Goal: Information Seeking & Learning: Learn about a topic

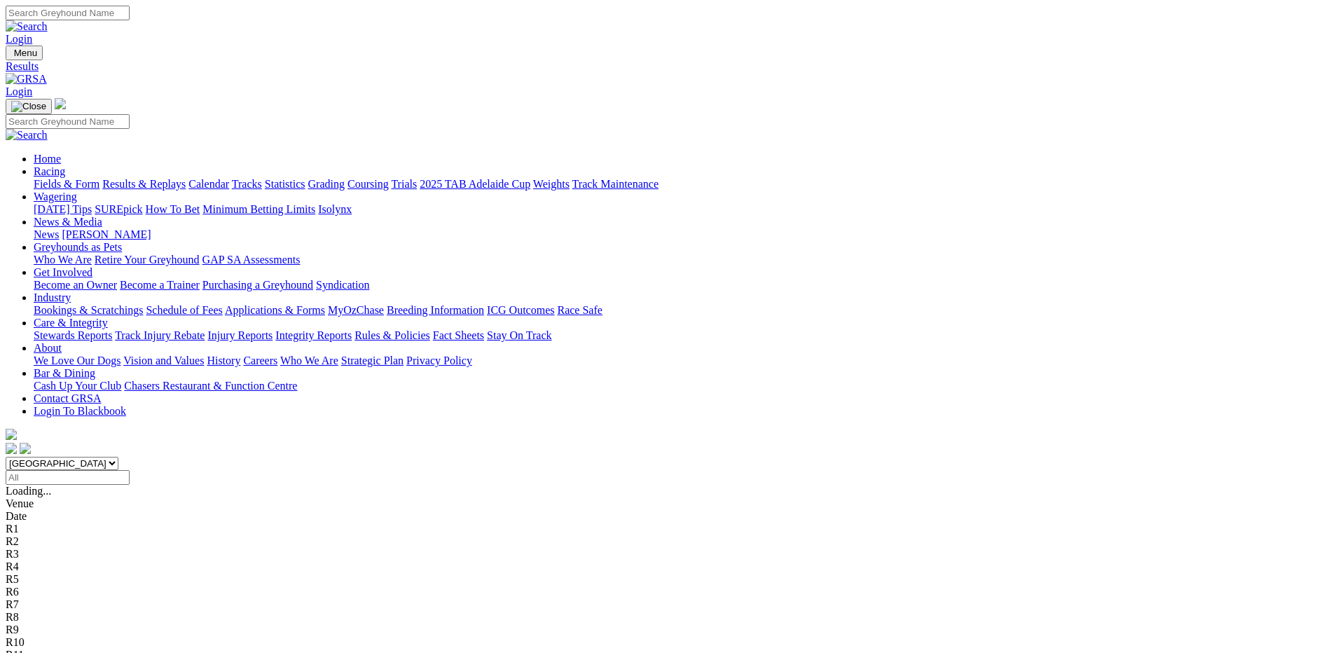
click at [305, 178] on link "Statistics" at bounding box center [285, 184] width 41 height 12
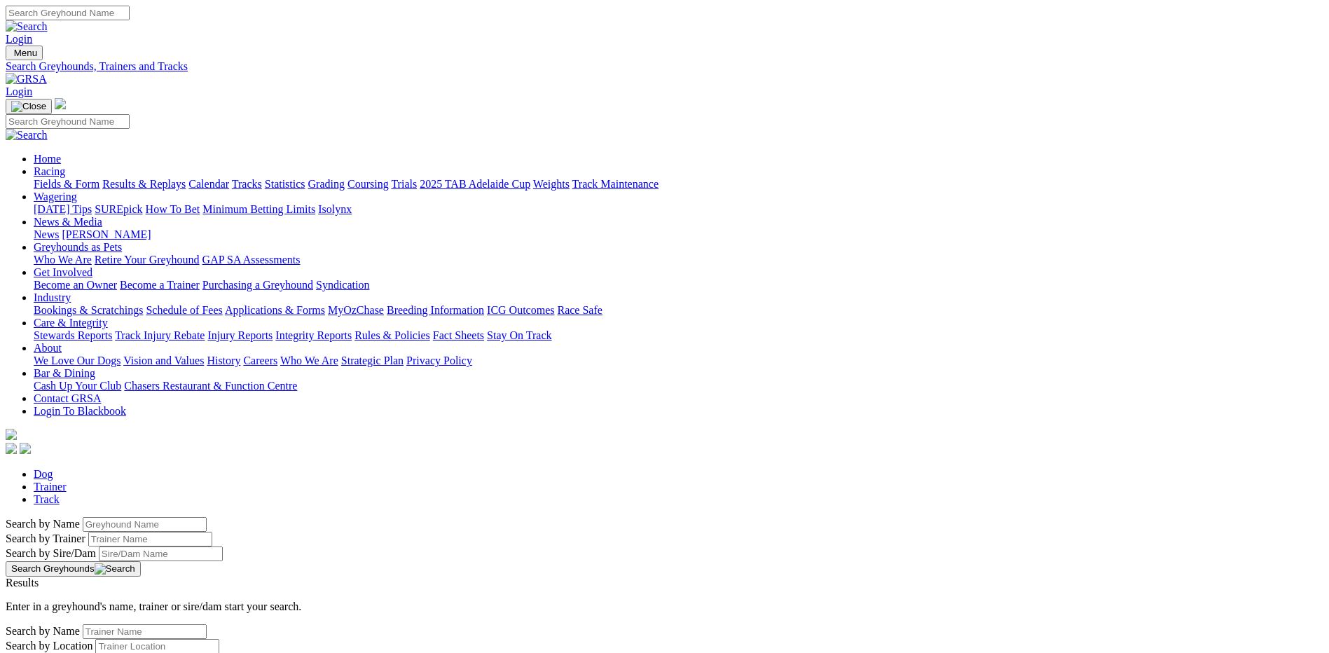
click at [207, 517] on input "Search by Greyhound name" at bounding box center [145, 524] width 124 height 15
click at [141, 561] on button "Search Greyhounds" at bounding box center [73, 568] width 135 height 15
click at [207, 517] on input "Iriush Maiden" at bounding box center [145, 524] width 124 height 15
click at [207, 517] on input "Irish Maiden" at bounding box center [145, 524] width 124 height 15
type input "Irish Maiden"
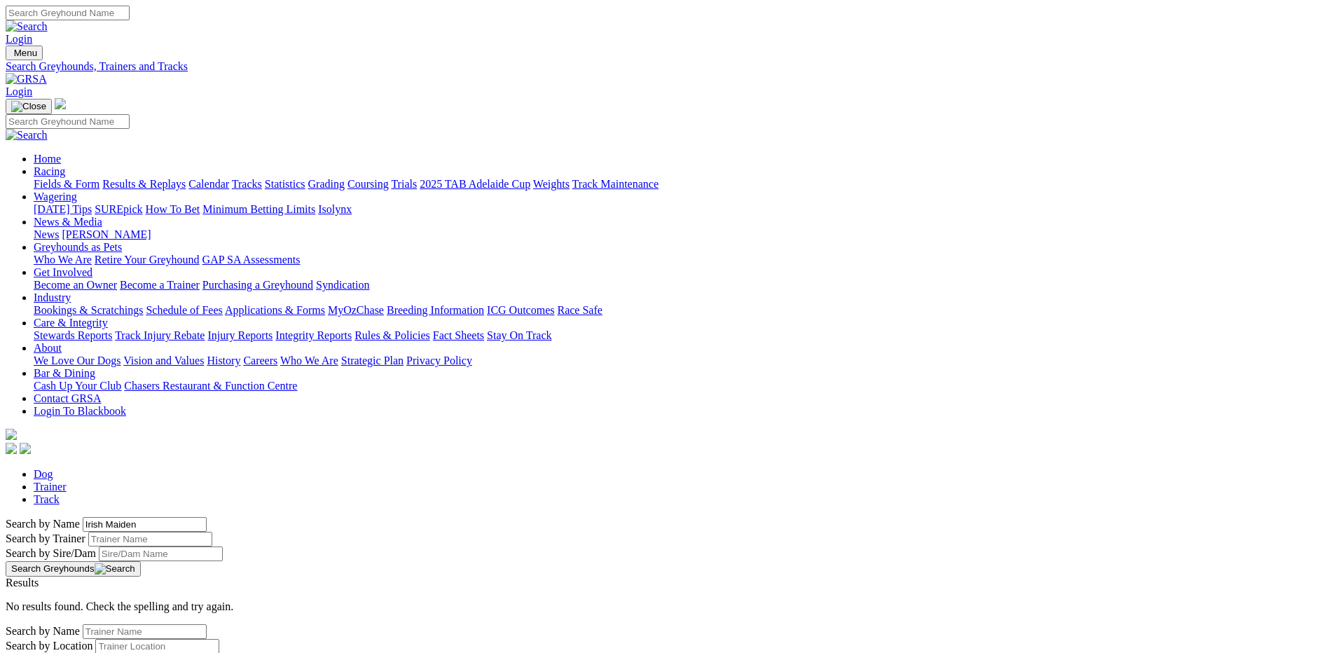
click at [141, 561] on button "Search Greyhounds" at bounding box center [73, 568] width 135 height 15
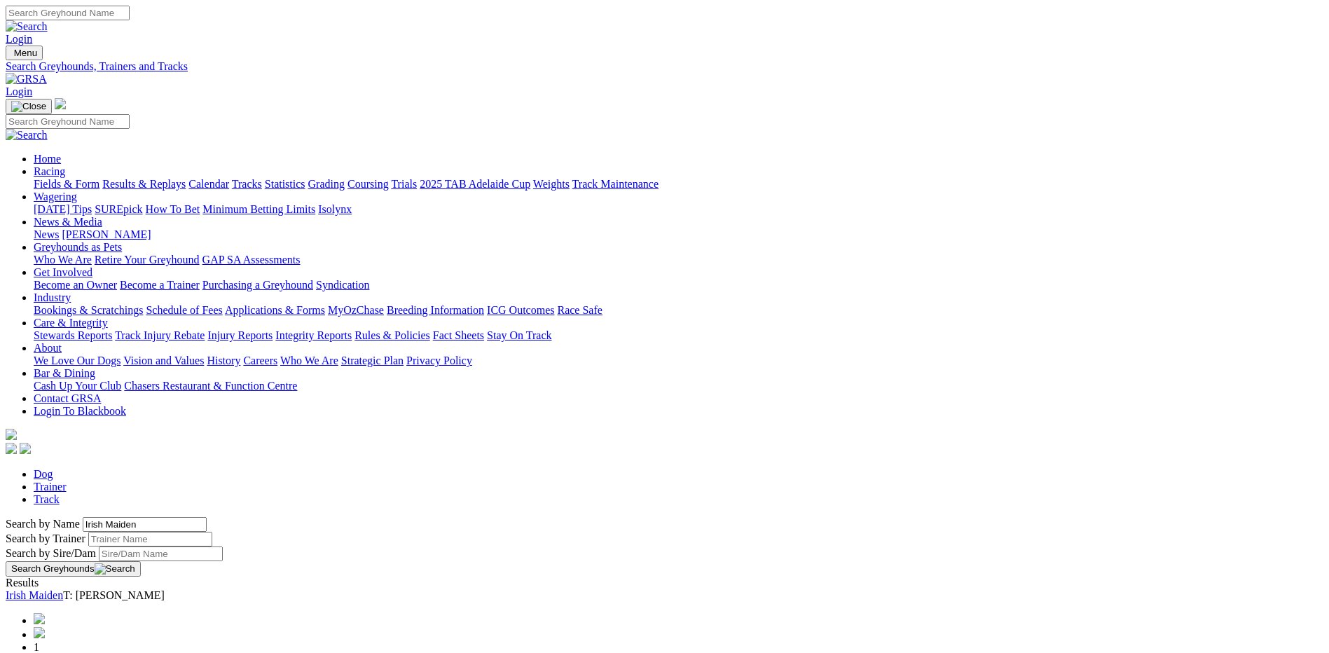
click at [63, 589] on link "Irish Maiden" at bounding box center [34, 595] width 57 height 12
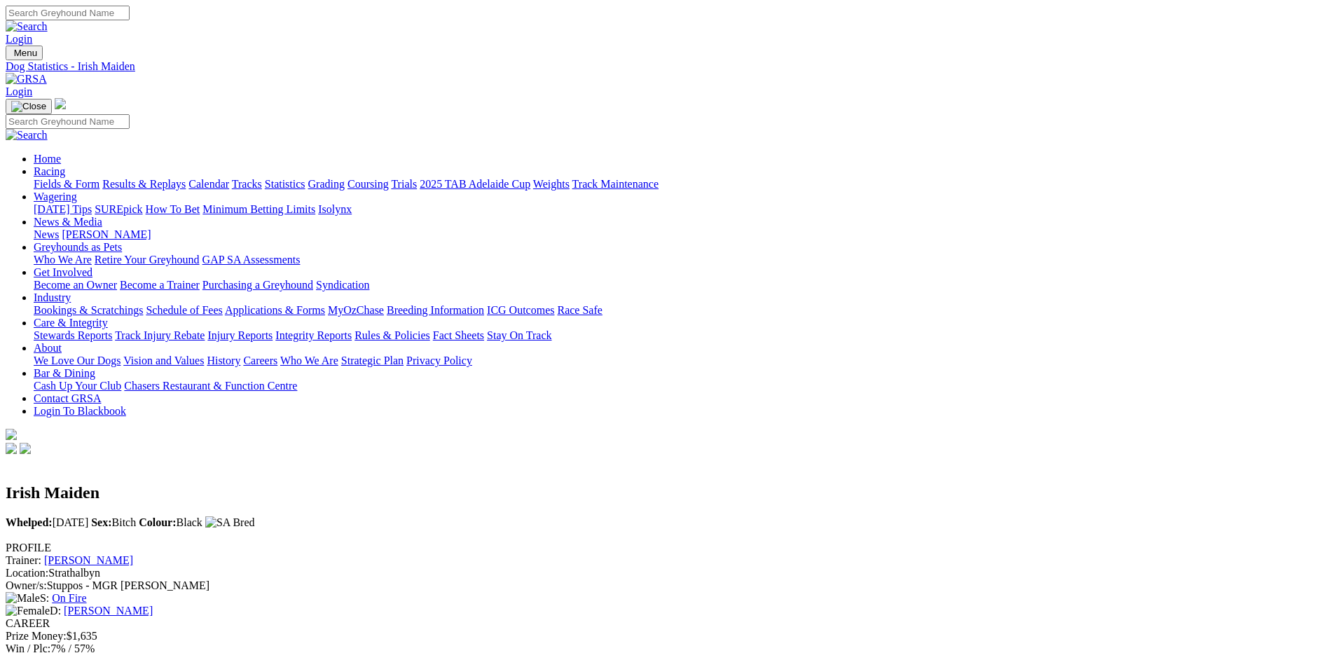
click at [99, 178] on link "Fields & Form" at bounding box center [67, 184] width 66 height 12
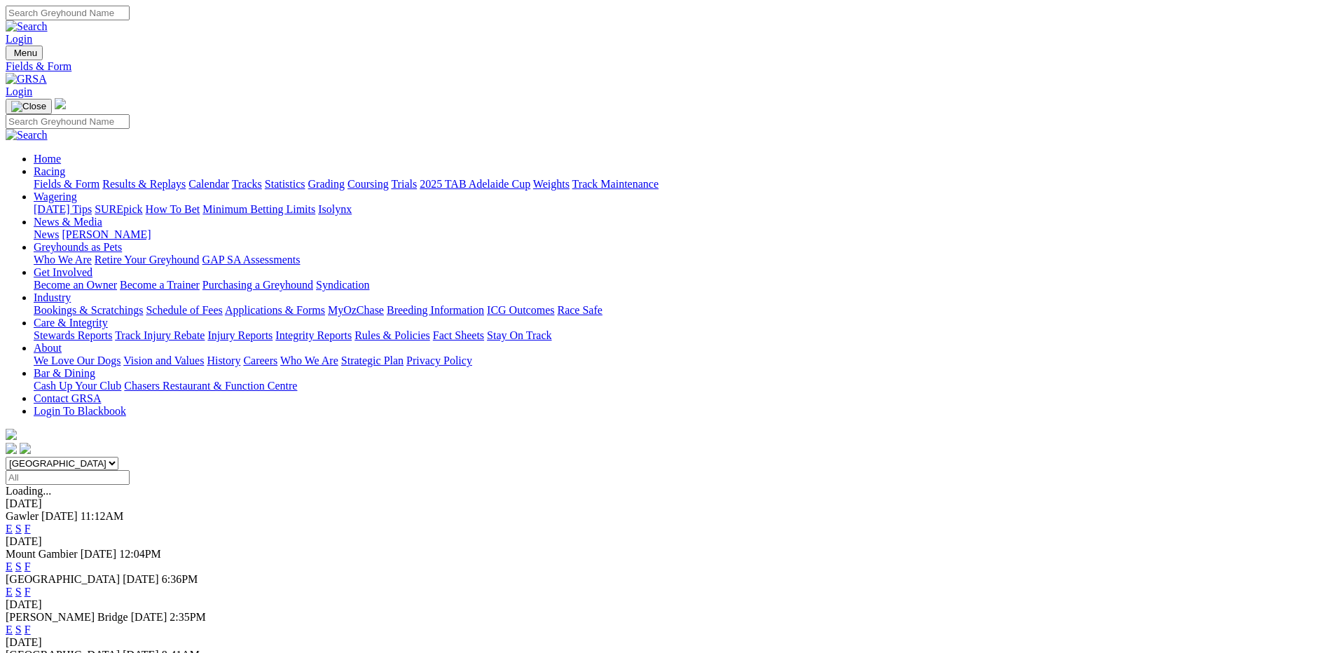
click at [31, 586] on link "F" at bounding box center [28, 592] width 6 height 12
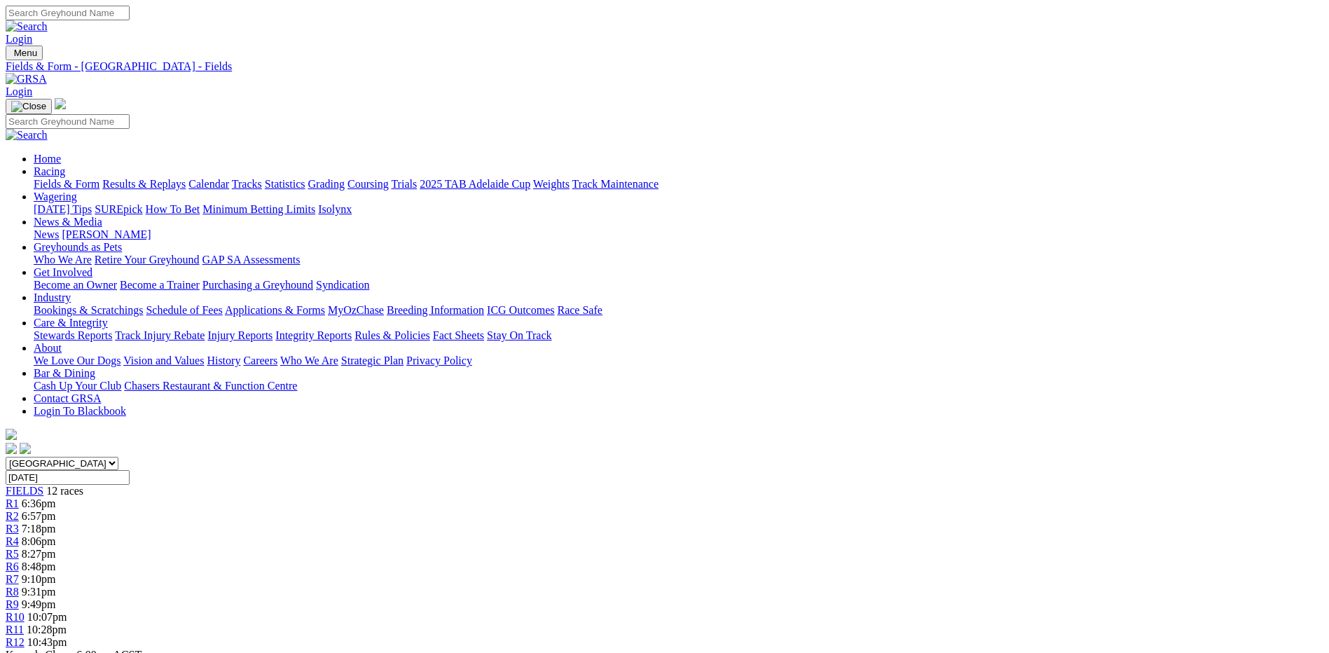
click at [99, 178] on link "Fields & Form" at bounding box center [67, 184] width 66 height 12
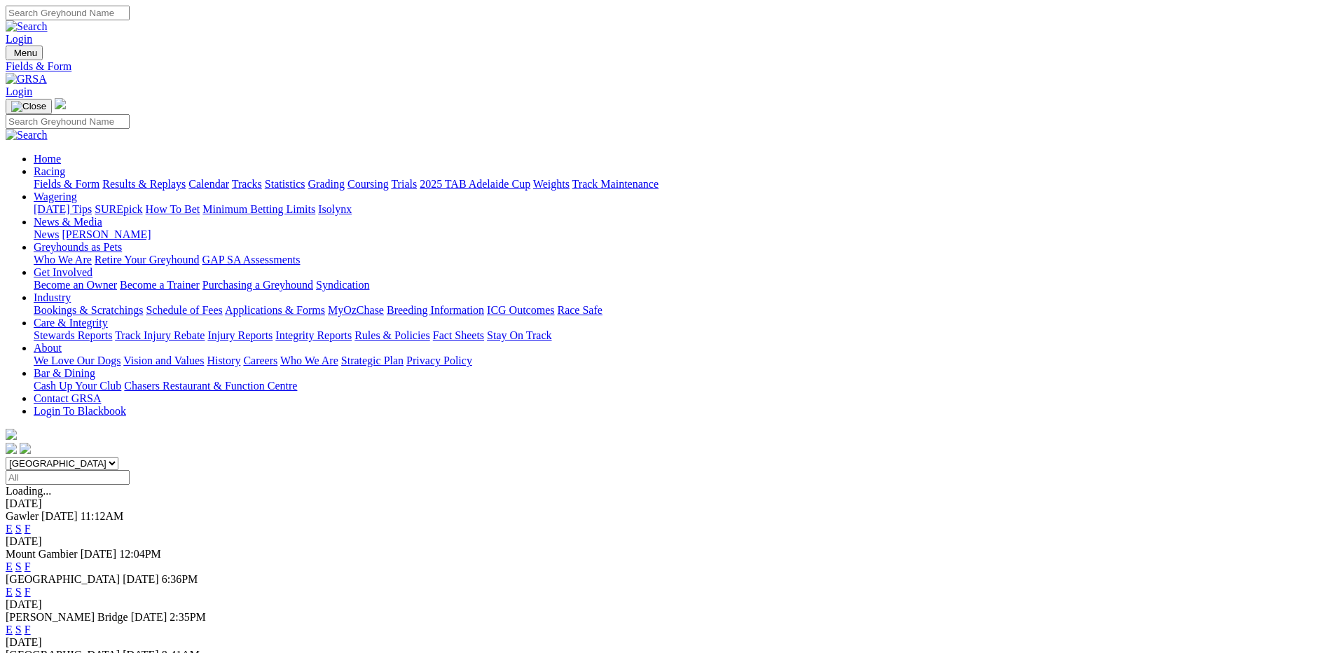
drag, startPoint x: 853, startPoint y: 353, endPoint x: 537, endPoint y: 353, distance: 316.7
click at [31, 561] on link "F" at bounding box center [28, 567] width 6 height 12
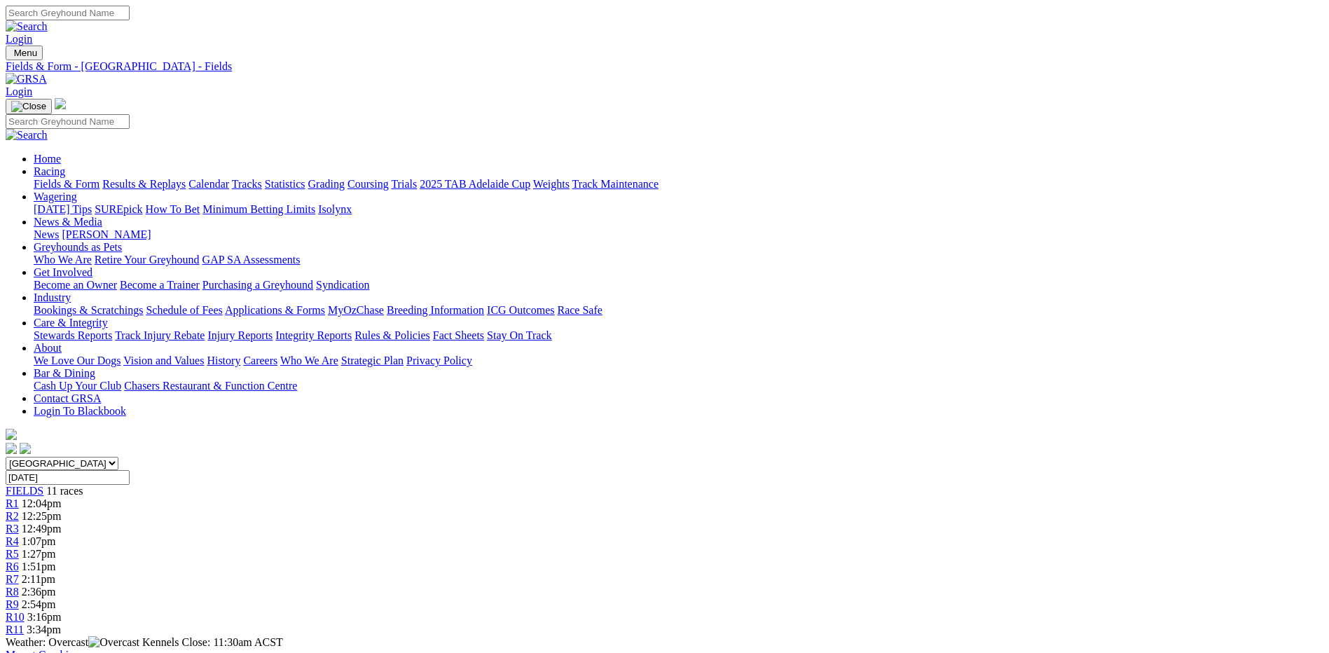
click at [305, 178] on link "Statistics" at bounding box center [285, 184] width 41 height 12
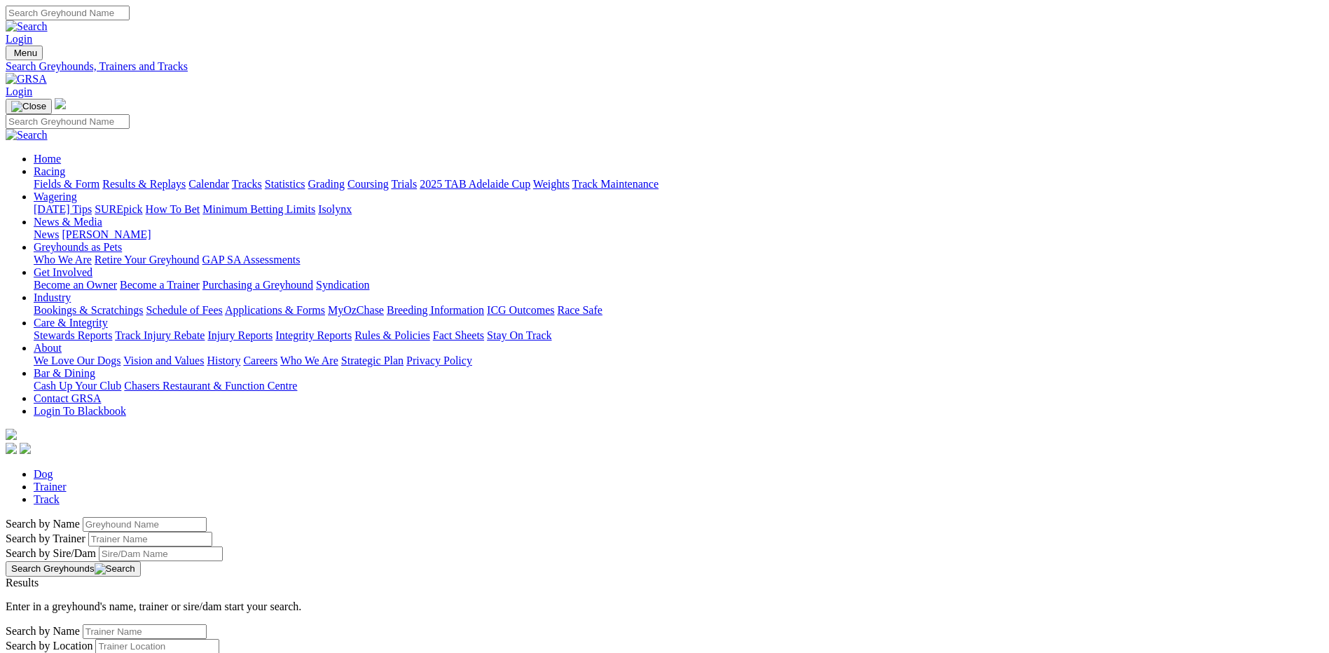
click at [207, 517] on input "Search by Greyhound name" at bounding box center [145, 524] width 124 height 15
type input "Huntsman"
click at [141, 561] on button "Search Greyhounds" at bounding box center [73, 568] width 135 height 15
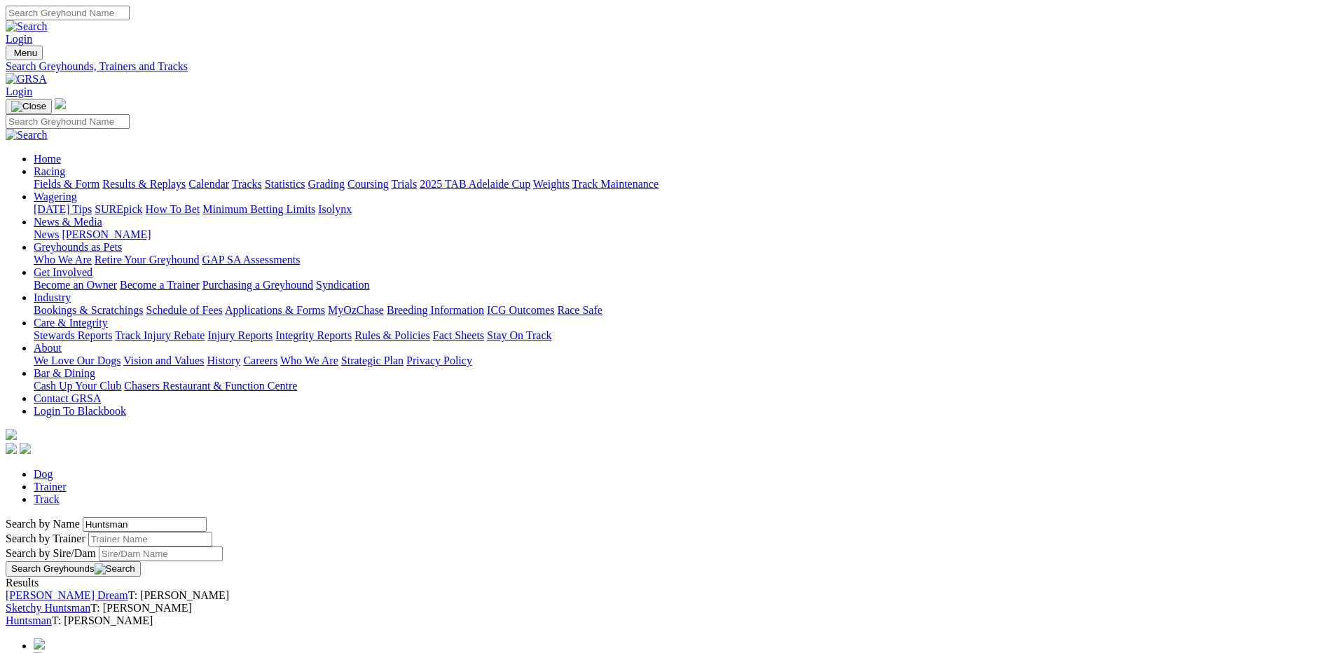
click at [52, 614] on link "Huntsman" at bounding box center [29, 620] width 46 height 12
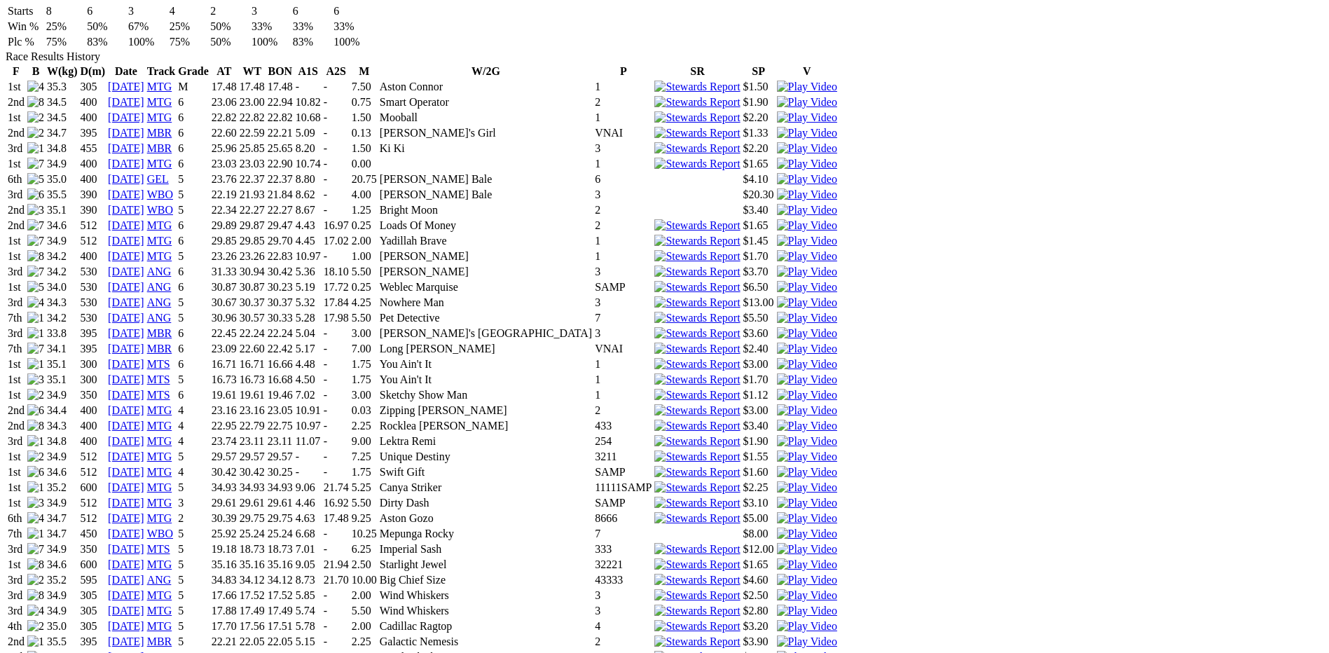
scroll to position [981, 0]
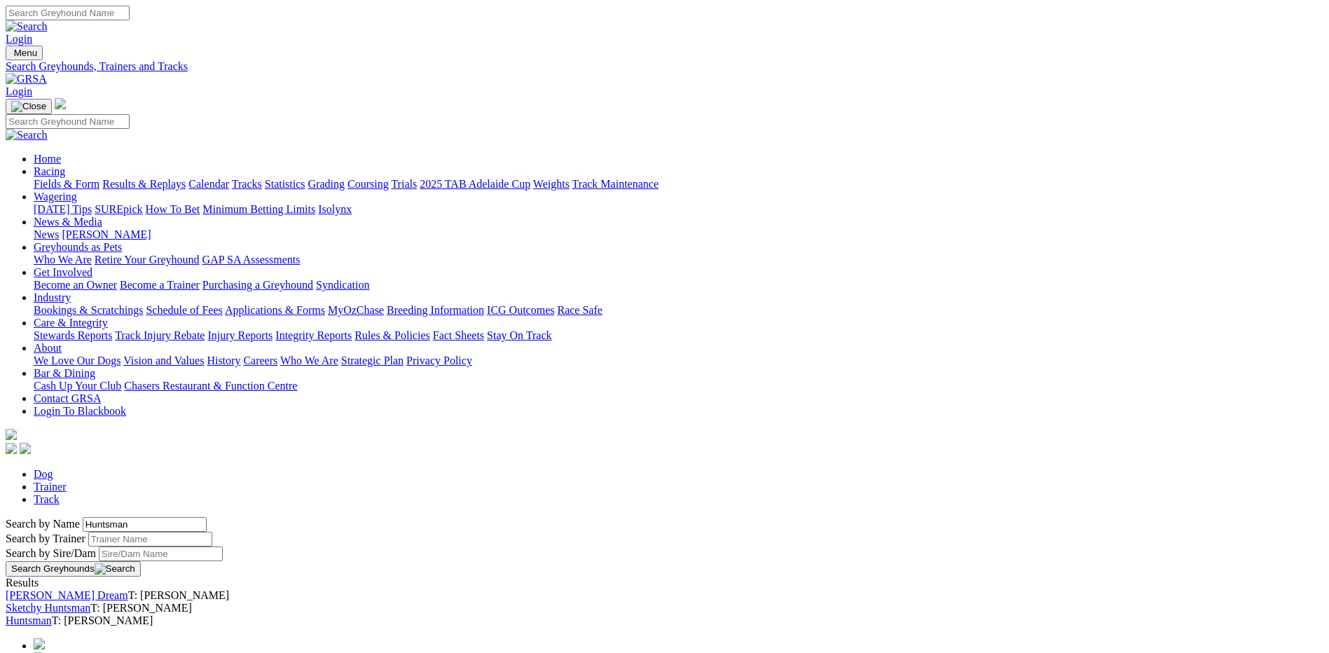
click at [99, 178] on link "Fields & Form" at bounding box center [67, 184] width 66 height 12
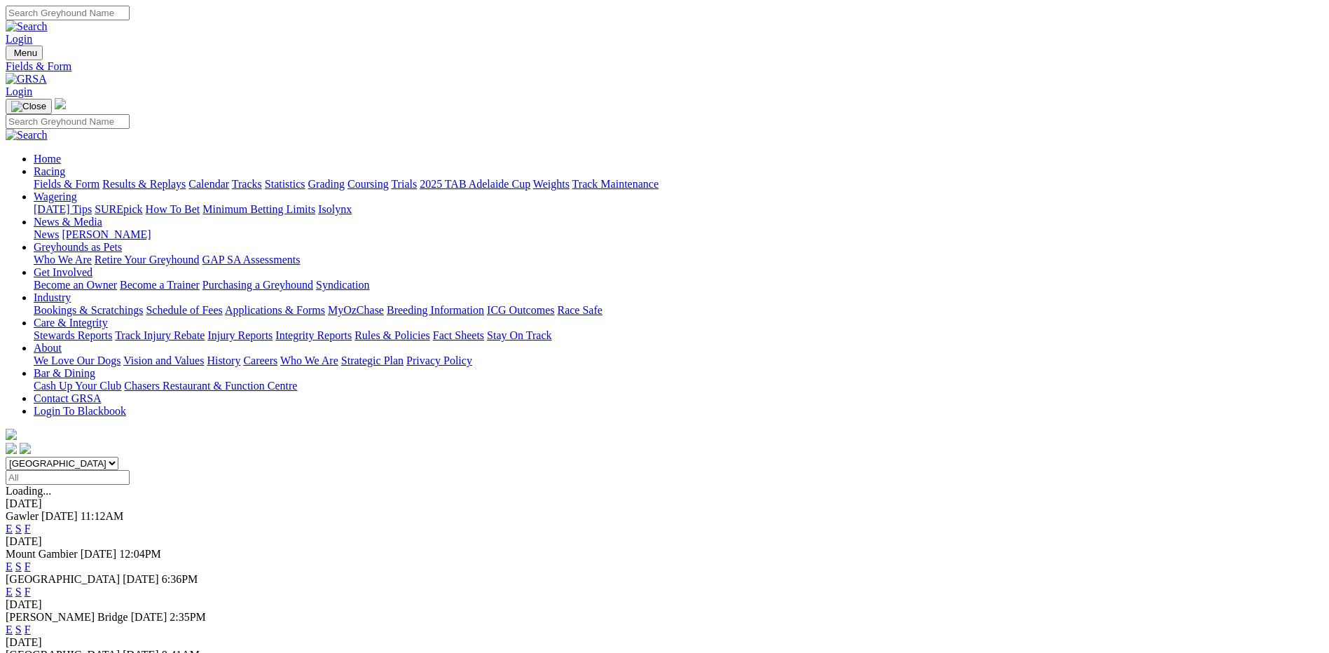
click at [31, 624] on link "F" at bounding box center [28, 630] width 6 height 12
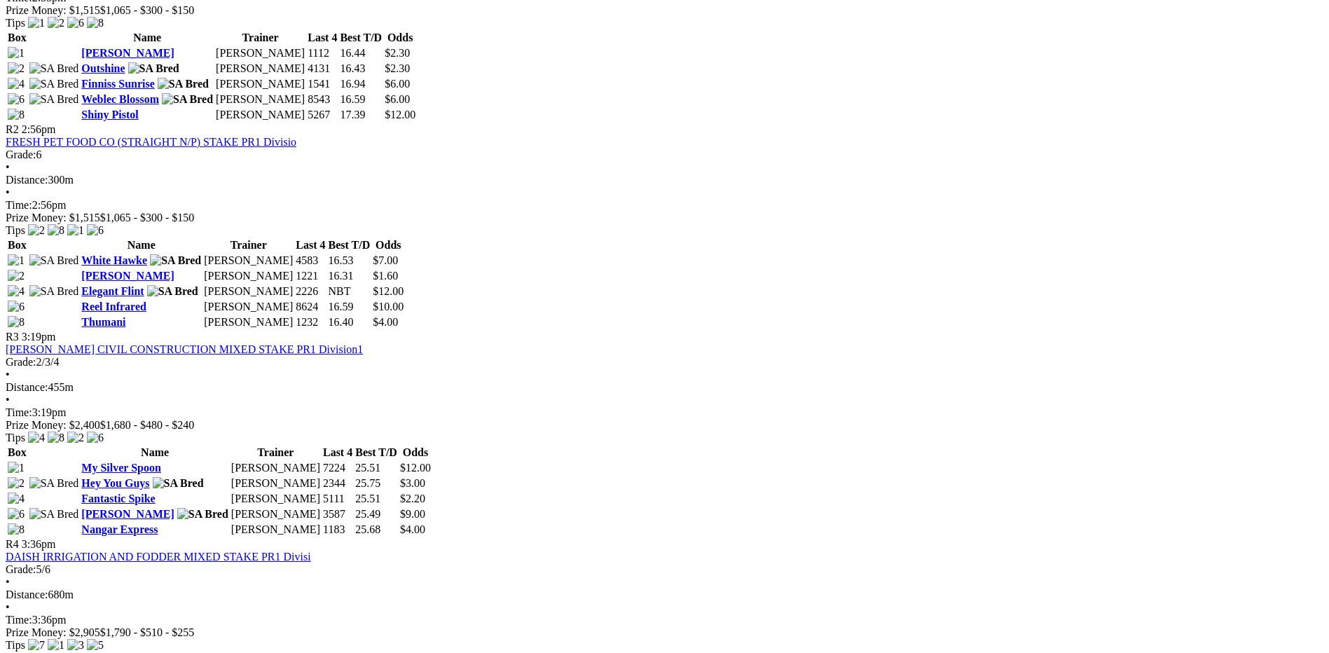
scroll to position [911, 0]
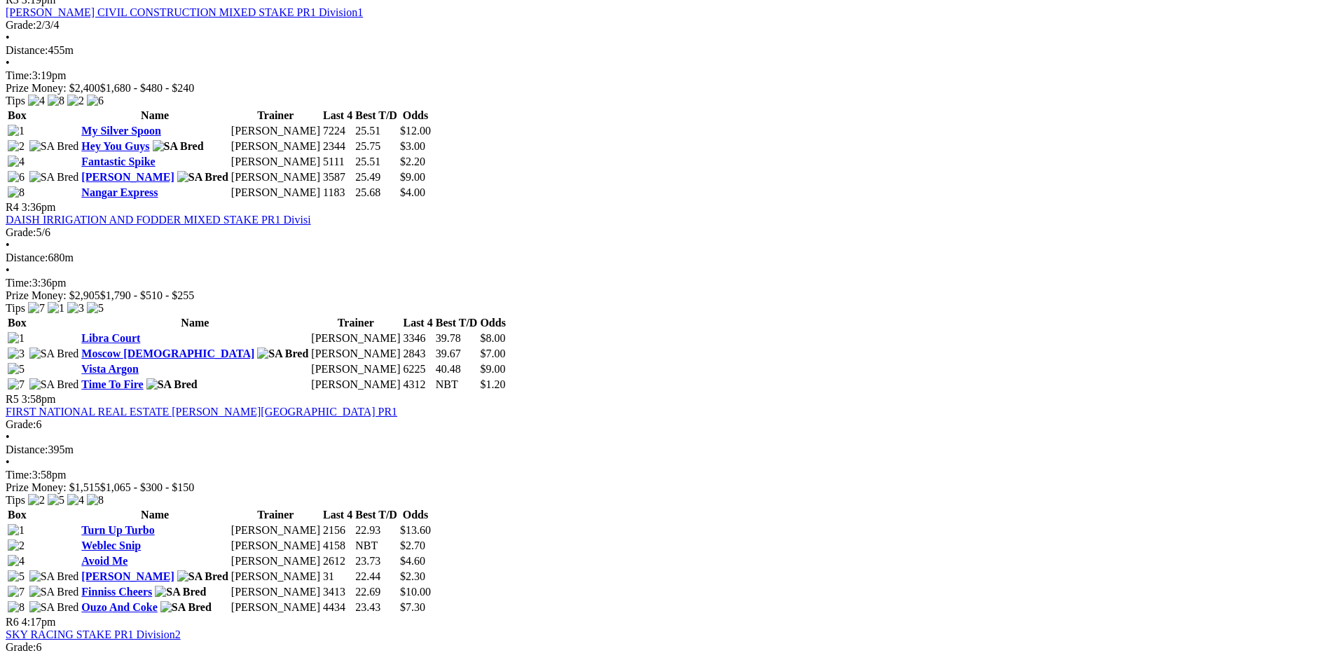
scroll to position [1051, 0]
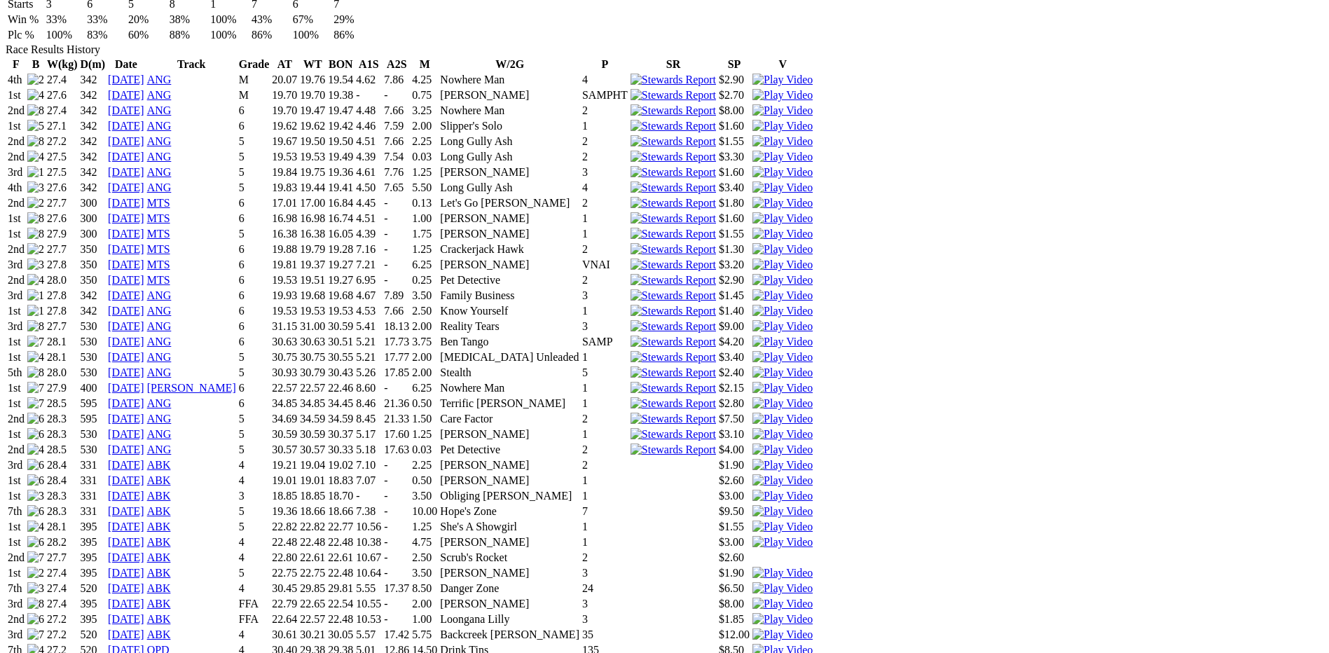
scroll to position [1121, 0]
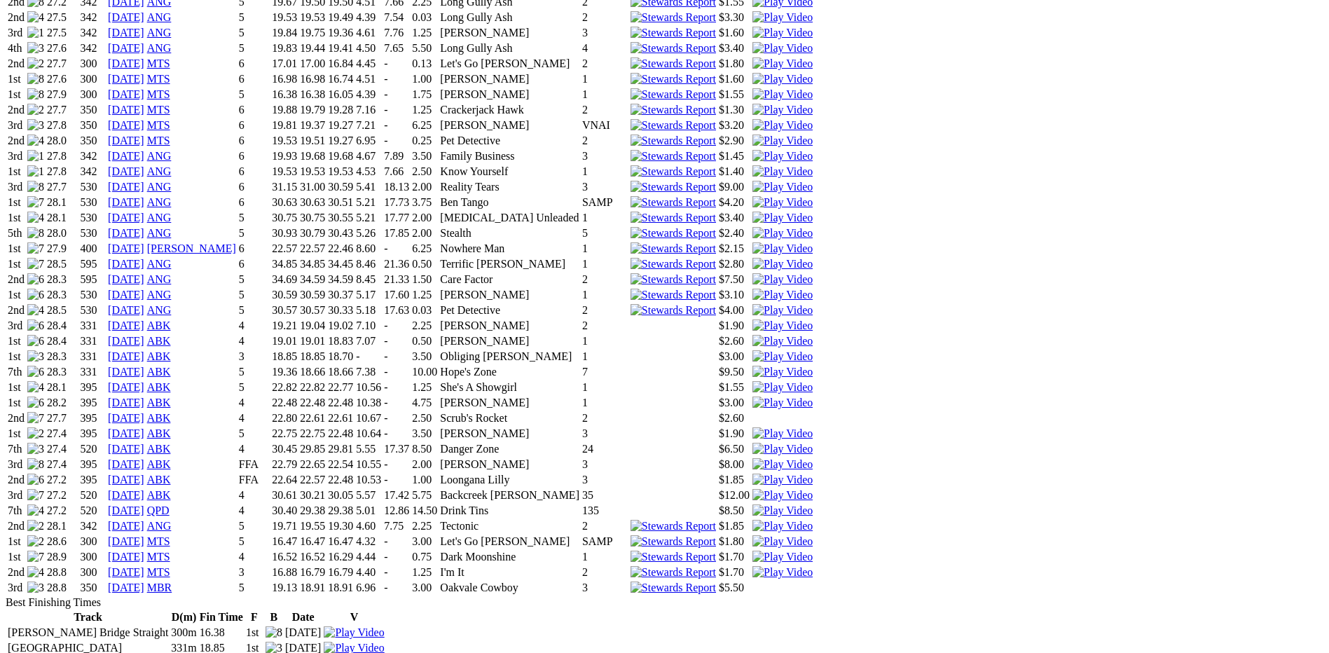
click at [813, 535] on img at bounding box center [783, 541] width 60 height 13
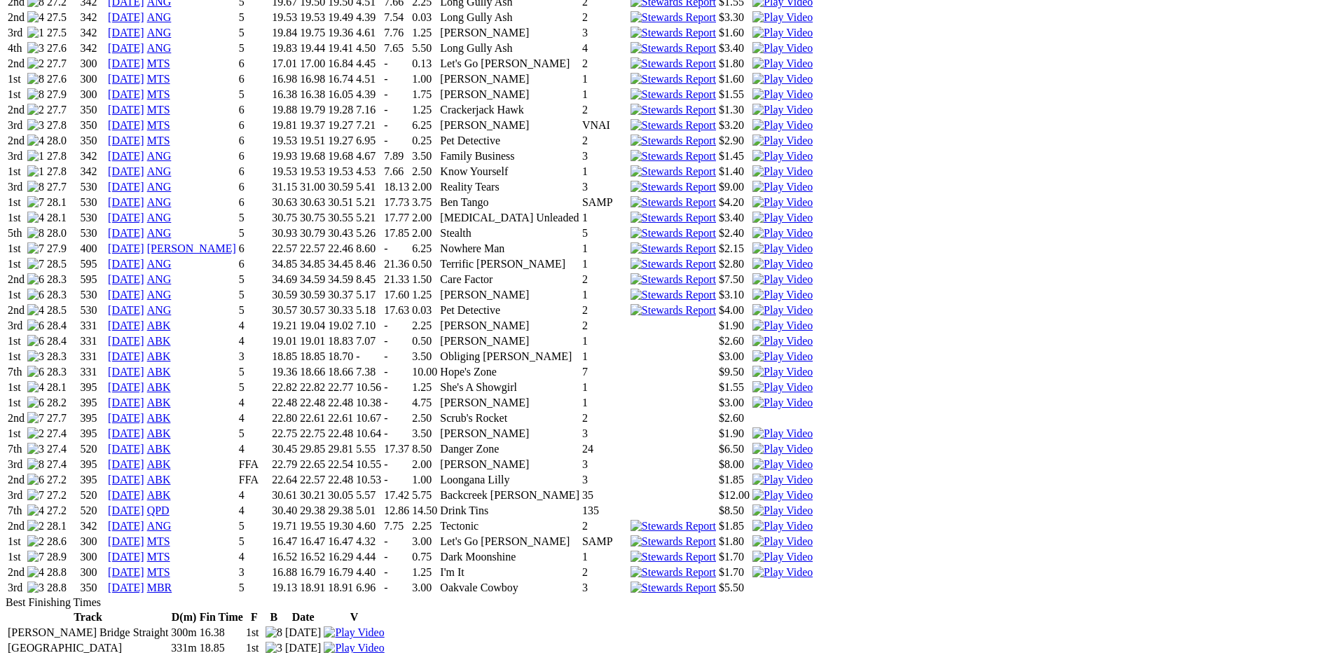
click at [813, 551] on img at bounding box center [783, 557] width 60 height 13
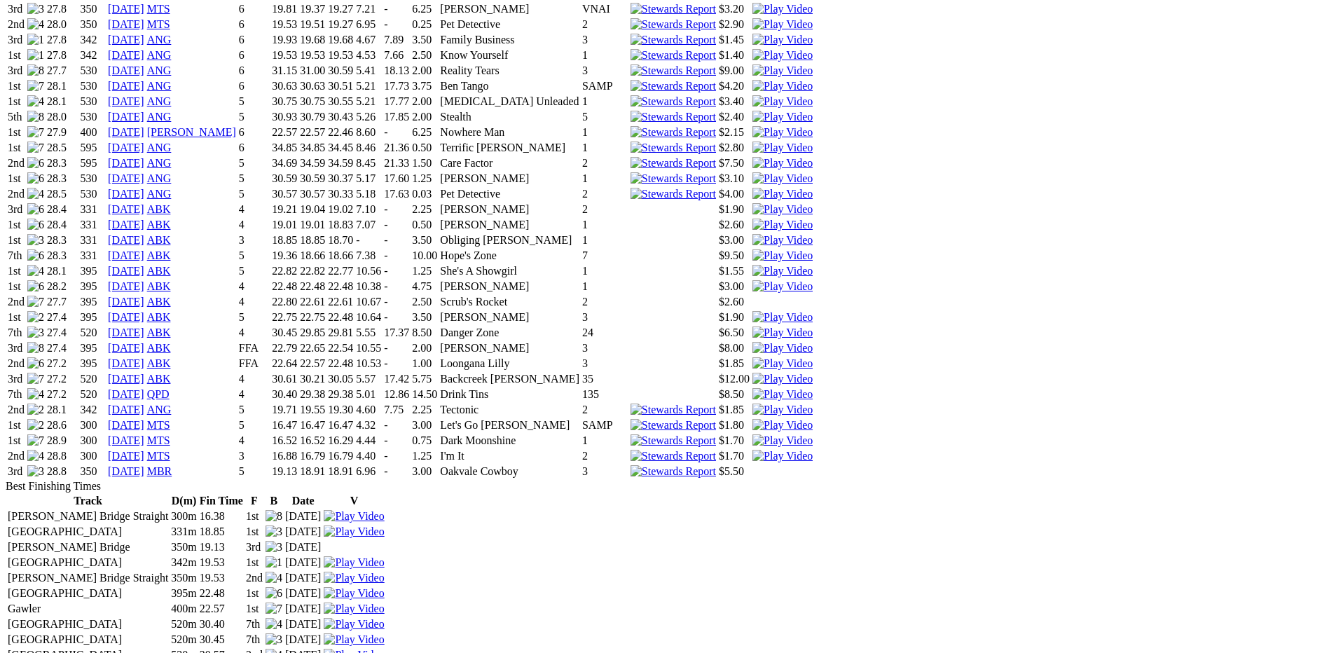
scroll to position [1261, 0]
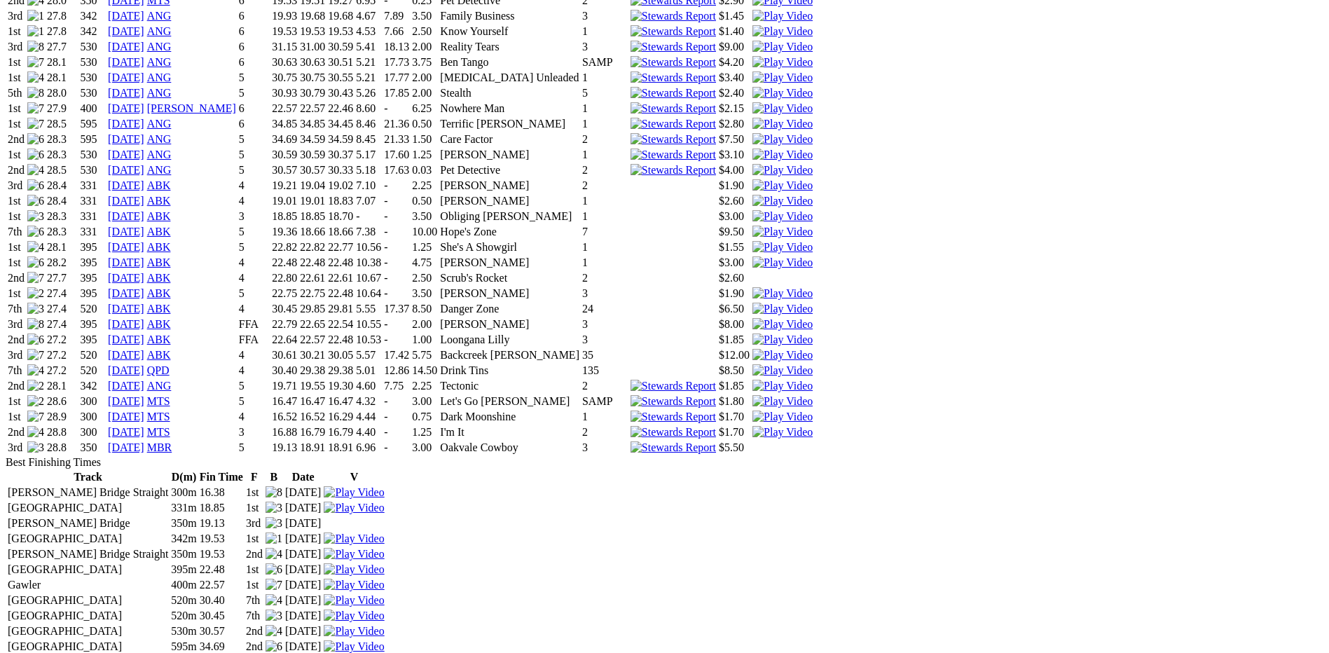
click at [384, 563] on img at bounding box center [354, 569] width 60 height 13
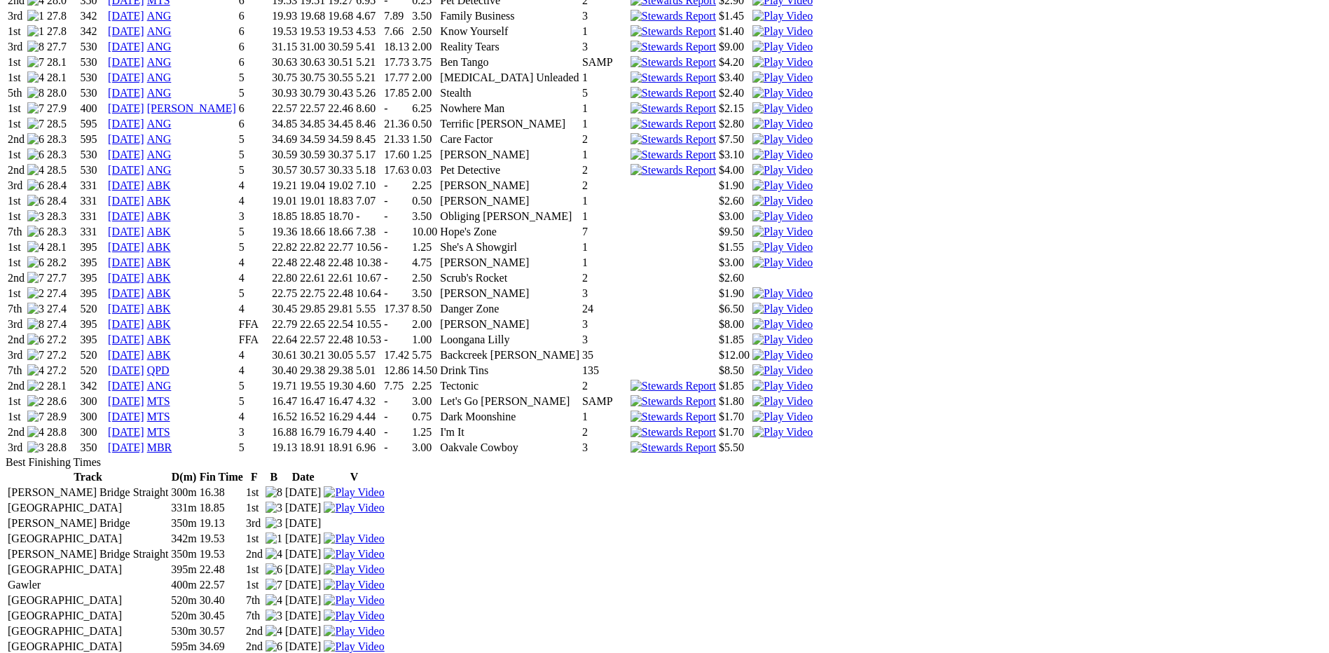
click at [384, 502] on img at bounding box center [354, 508] width 60 height 13
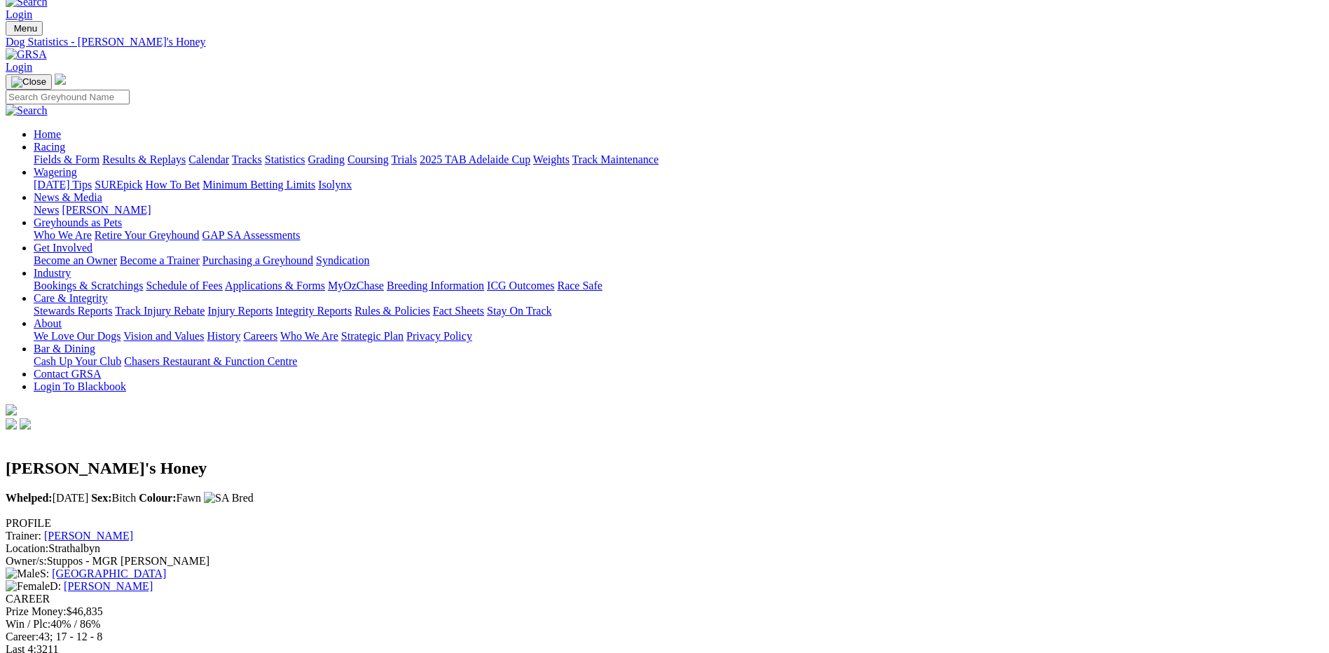
scroll to position [0, 0]
